Goal: Communication & Community: Answer question/provide support

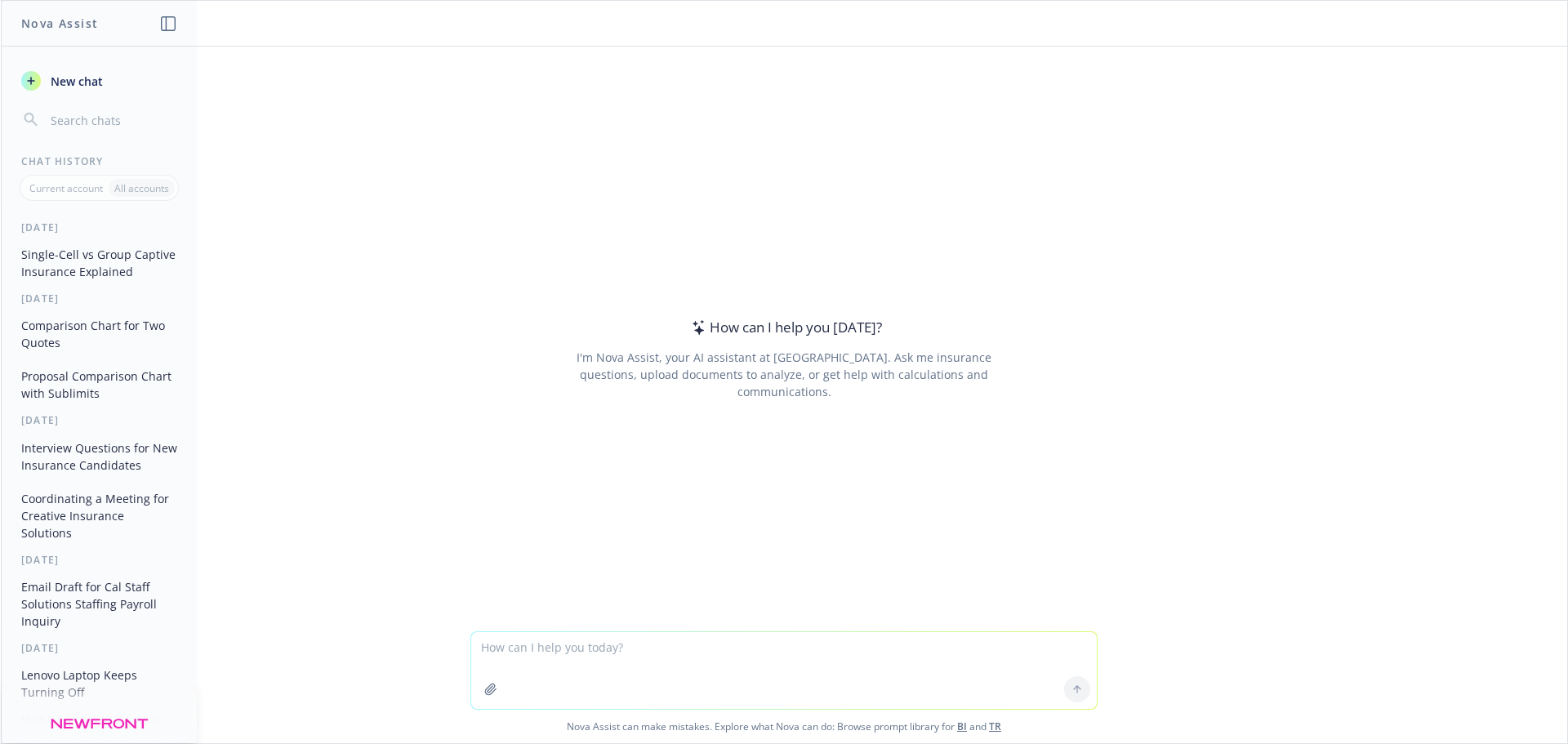
click at [615, 643] on textarea at bounding box center [784, 670] width 625 height 76
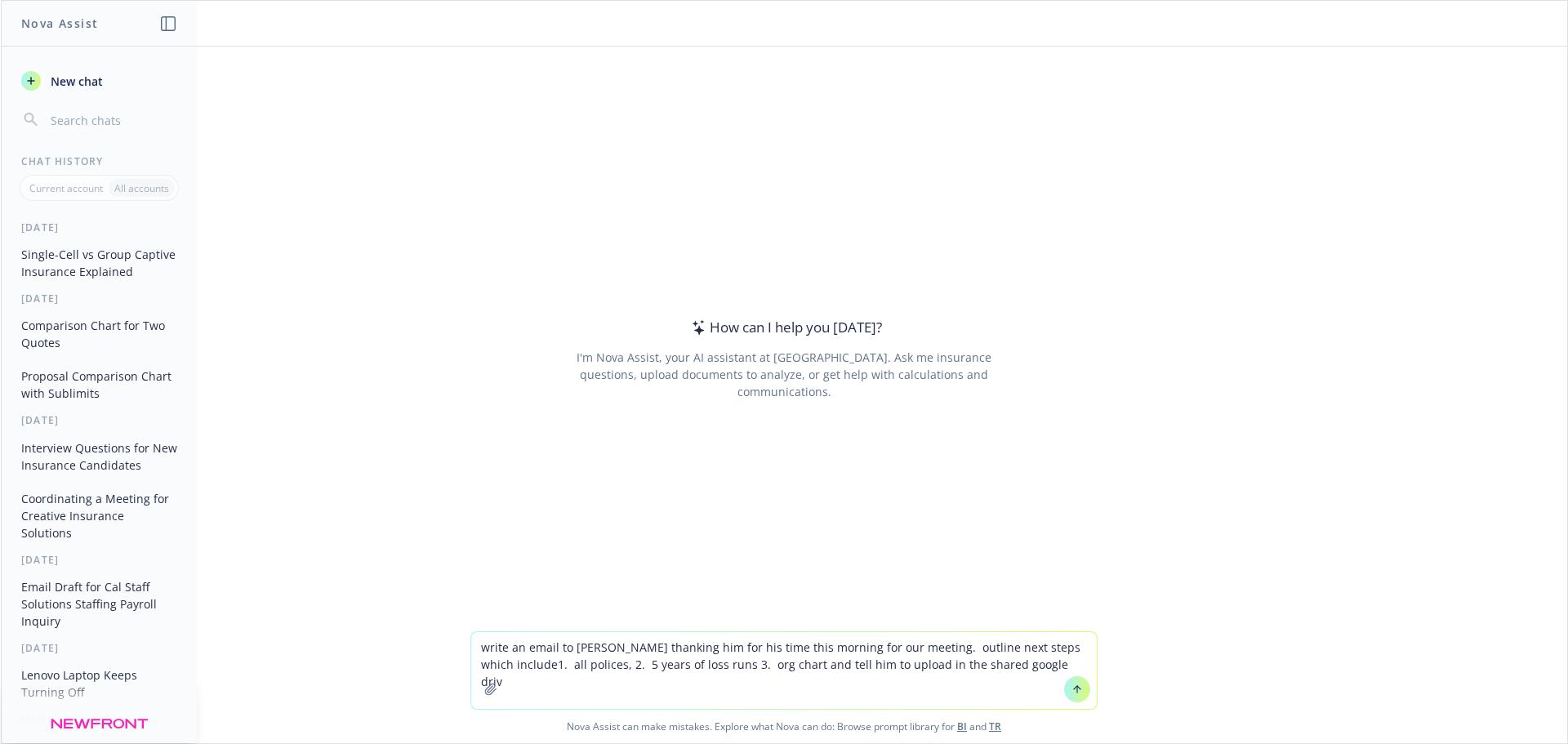
type textarea "write an email to adam thanking him for his time this morning for our meeting. …"
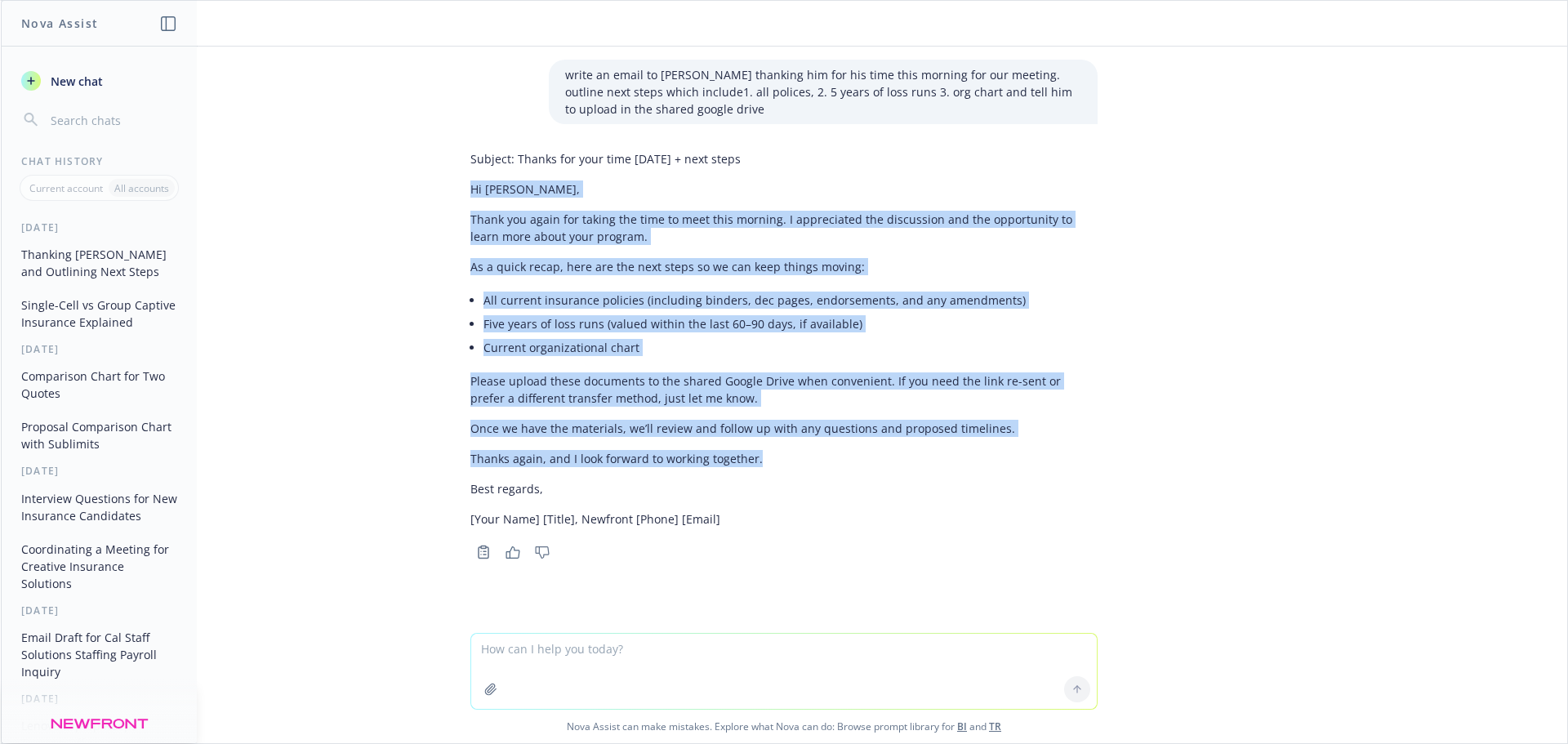
drag, startPoint x: 720, startPoint y: 462, endPoint x: 460, endPoint y: 190, distance: 376.3
click at [460, 190] on div "Subject: Thanks for your time today + next steps Hi Adam, Thank you again for t…" at bounding box center [784, 352] width 653 height 419
copy div "Hi Adam, Thank you again for taking the time to meet this morning. I appreciate…"
